Goal: Transaction & Acquisition: Subscribe to service/newsletter

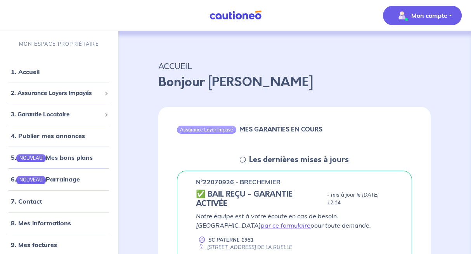
click at [430, 15] on p "Mon compte" at bounding box center [429, 15] width 36 height 9
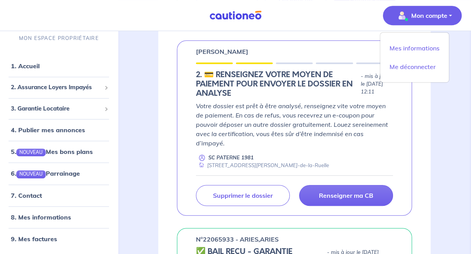
scroll to position [620, 0]
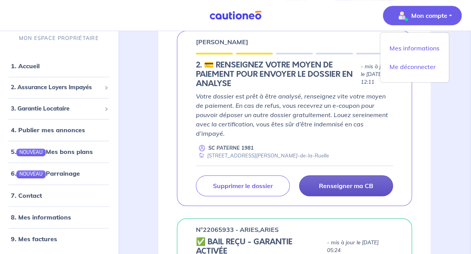
click at [347, 182] on p "Renseigner ma CB" at bounding box center [346, 186] width 54 height 8
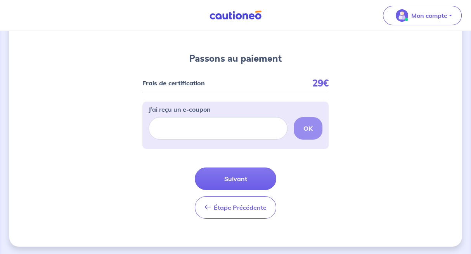
scroll to position [69, 0]
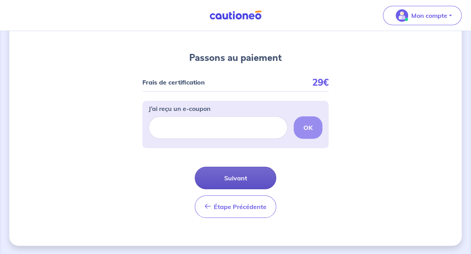
click at [239, 178] on button "Suivant" at bounding box center [235, 178] width 81 height 22
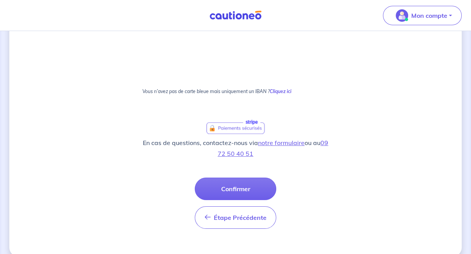
scroll to position [169, 0]
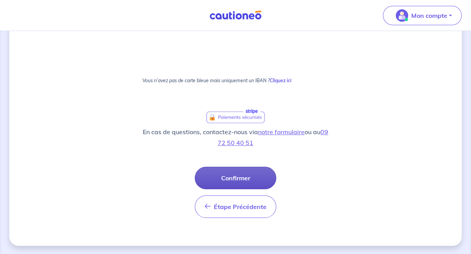
click at [231, 176] on button "Confirmer" at bounding box center [235, 178] width 81 height 22
